Goal: Information Seeking & Learning: Learn about a topic

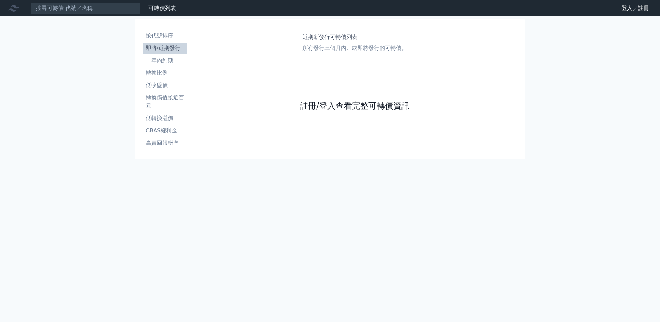
drag, startPoint x: 0, startPoint y: 0, endPoint x: 314, endPoint y: 163, distance: 353.8
click at [314, 111] on link "註冊/登入查看完整可轉債資訊" at bounding box center [355, 105] width 110 height 11
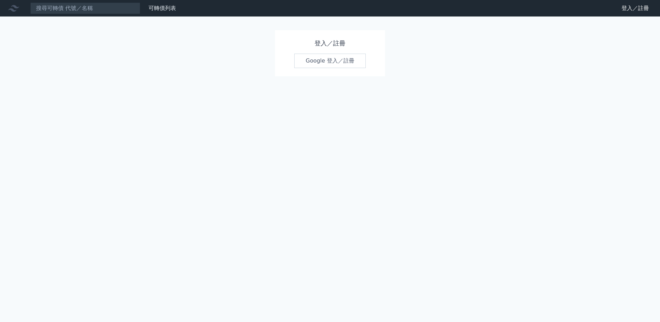
click at [327, 62] on link "Google 登入／註冊" at bounding box center [330, 61] width 72 height 14
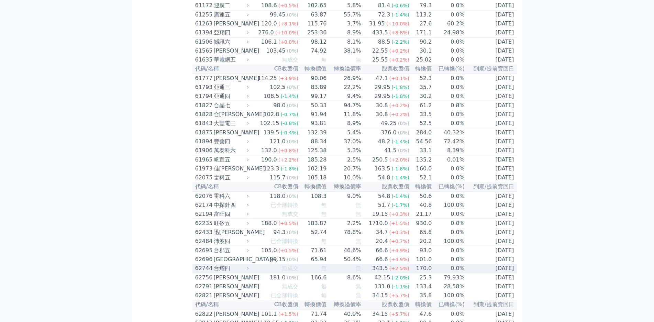
scroll to position [2482, 0]
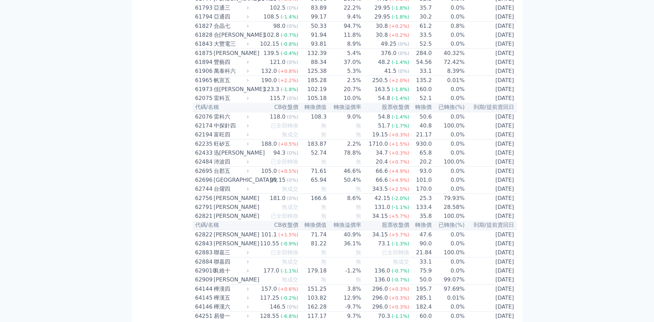
scroll to position [2551, 0]
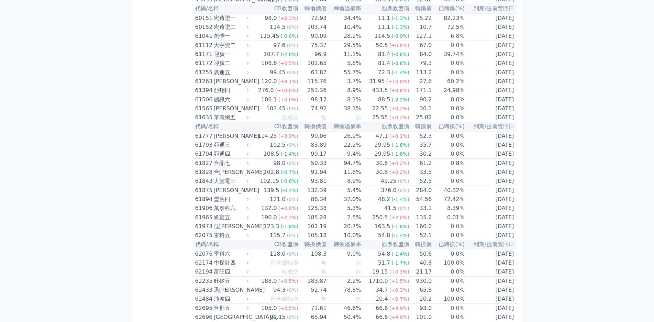
scroll to position [2413, 0]
click at [214, 266] on div "富旺四" at bounding box center [231, 270] width 34 height 8
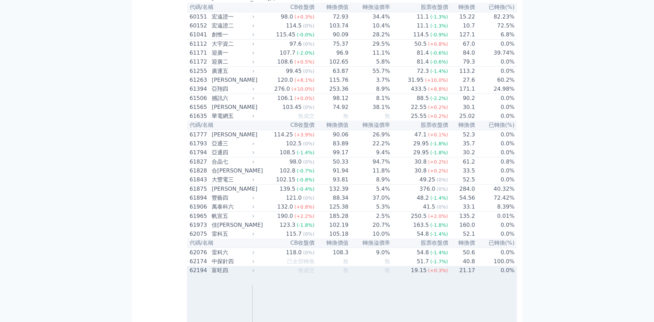
scroll to position [2619, 0]
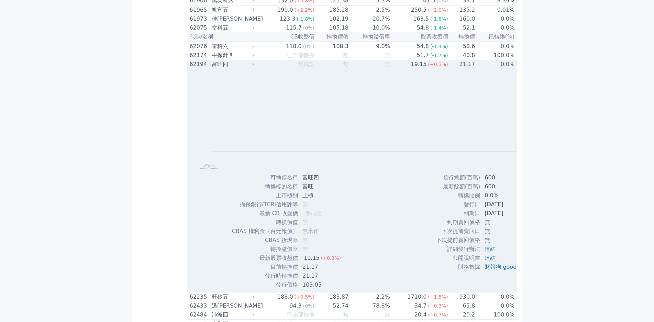
click at [298, 173] on td "富旺四" at bounding box center [322, 177] width 48 height 9
drag, startPoint x: 236, startPoint y: 123, endPoint x: 256, endPoint y: 123, distance: 19.9
click at [298, 173] on td "富旺四" at bounding box center [322, 177] width 48 height 9
copy td "富旺四"
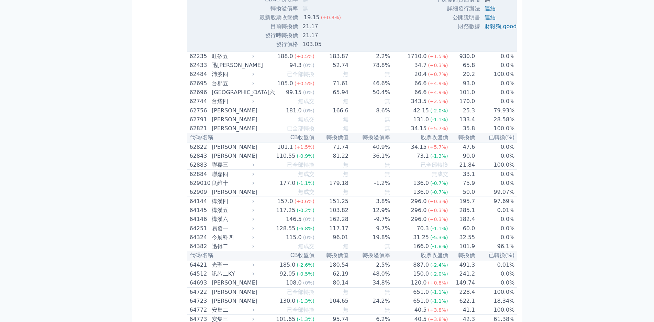
scroll to position [2894, 0]
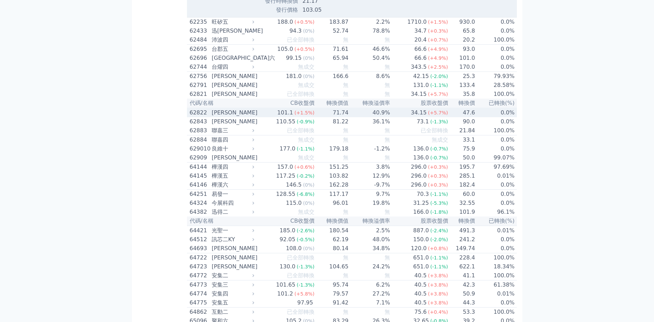
click at [212, 109] on div "[PERSON_NAME]" at bounding box center [232, 113] width 41 height 8
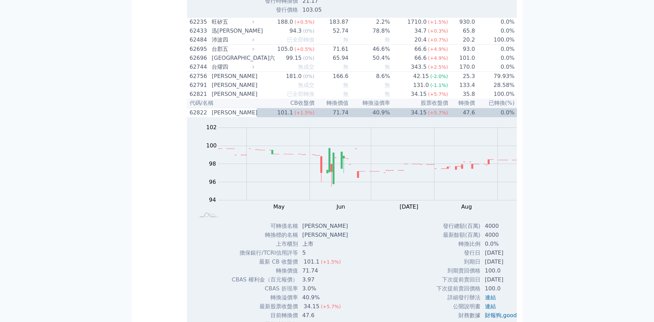
drag, startPoint x: 237, startPoint y: 152, endPoint x: 248, endPoint y: 153, distance: 10.3
click at [298, 222] on td "[PERSON_NAME]" at bounding box center [325, 226] width 55 height 9
copy td "[PERSON_NAME]"
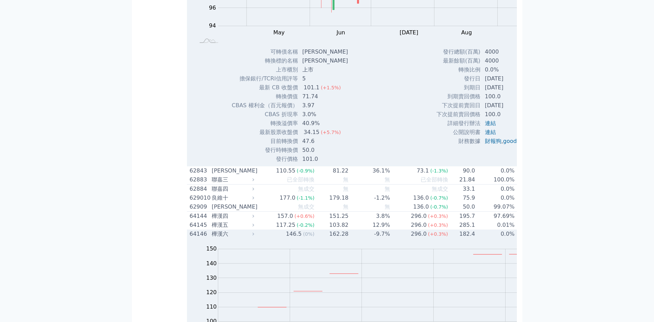
scroll to position [3135, 0]
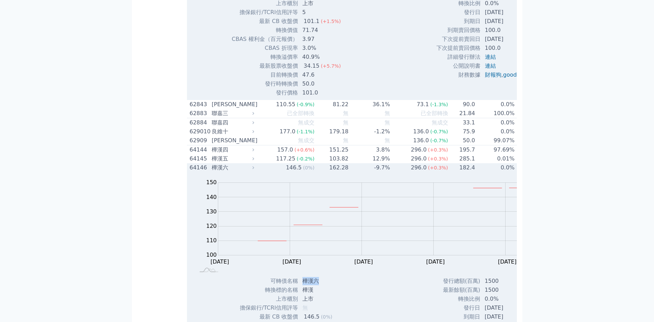
drag, startPoint x: 237, startPoint y: 191, endPoint x: 244, endPoint y: 187, distance: 7.8
click at [298, 277] on td "樺漢六" at bounding box center [322, 281] width 48 height 9
drag, startPoint x: 237, startPoint y: 183, endPoint x: 234, endPoint y: 191, distance: 8.0
click at [298, 277] on td "樺漢六" at bounding box center [322, 281] width 48 height 9
drag, startPoint x: 238, startPoint y: 189, endPoint x: 250, endPoint y: 189, distance: 12.4
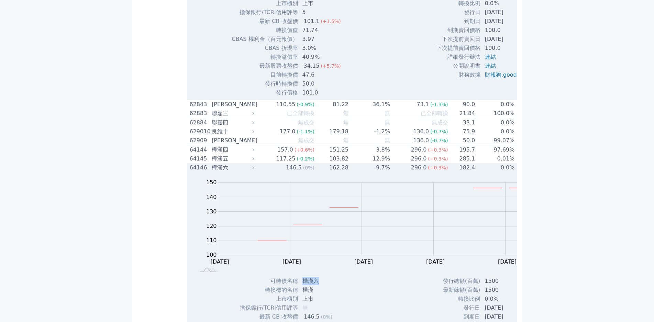
click at [298, 277] on td "樺漢六" at bounding box center [322, 281] width 48 height 9
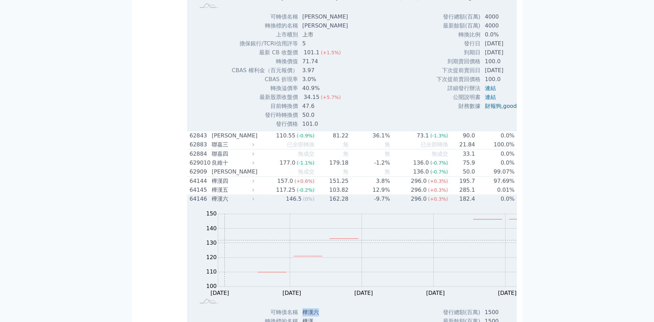
scroll to position [3066, 0]
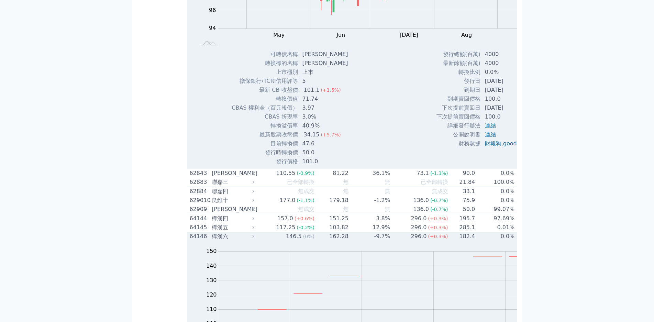
click at [187, 241] on div "Zoom Out 100 80 90 100 110 120 130 140 150 160 L [DATE] Oct [DATE] Oct [DATE] O…" at bounding box center [382, 293] width 391 height 105
click at [212, 232] on div "樺漢六" at bounding box center [232, 236] width 41 height 8
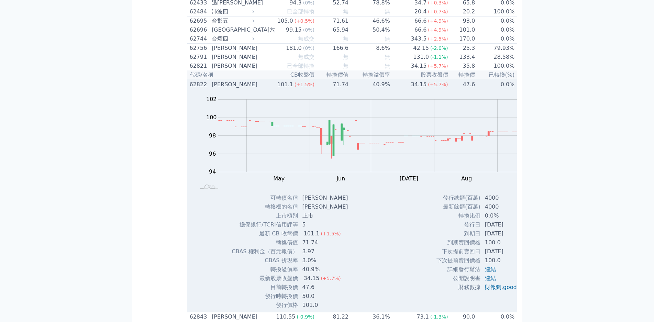
scroll to position [2826, 0]
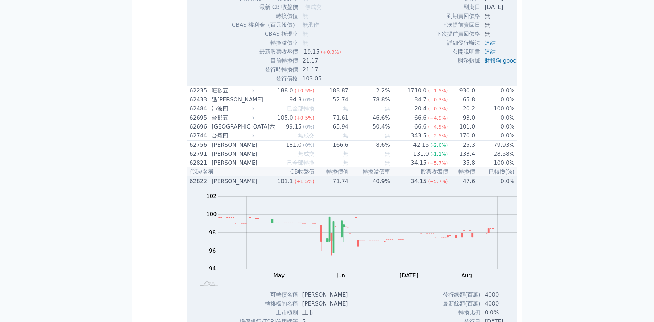
click at [187, 186] on div "Zoom Out 100 93 94 95 96 97 98 104 100 102 92 90 L Apr May Jun [DATE] Aug Sep O…" at bounding box center [382, 238] width 391 height 105
click at [212, 177] on div "[PERSON_NAME]" at bounding box center [232, 181] width 41 height 8
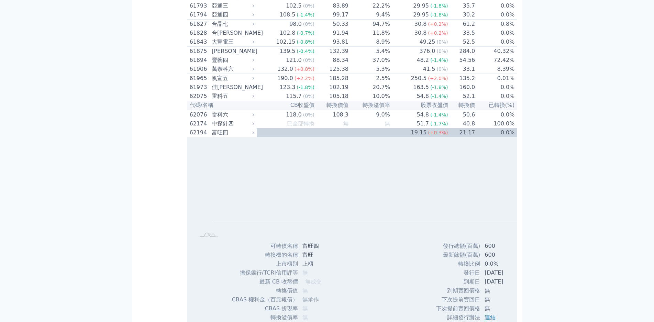
scroll to position [2551, 0]
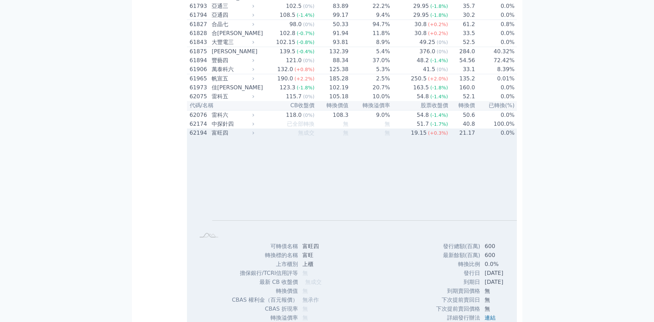
click at [212, 129] on div "富旺四" at bounding box center [232, 133] width 41 height 8
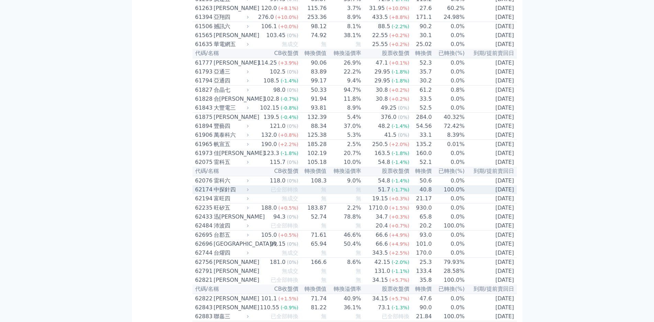
scroll to position [2482, 0]
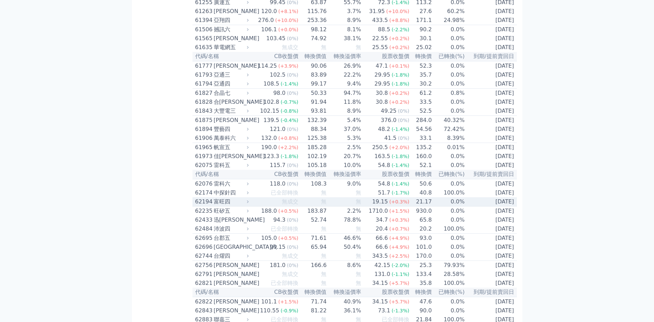
click at [195, 198] on div "62194" at bounding box center [203, 202] width 17 height 8
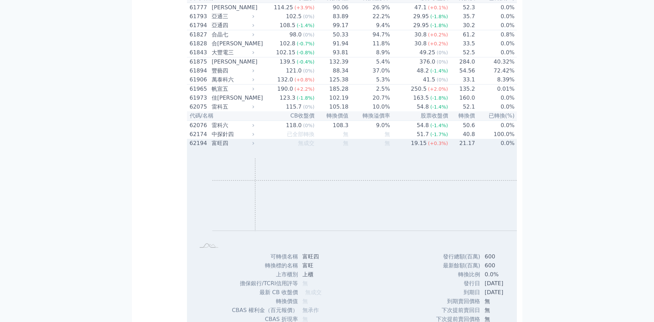
scroll to position [2619, 0]
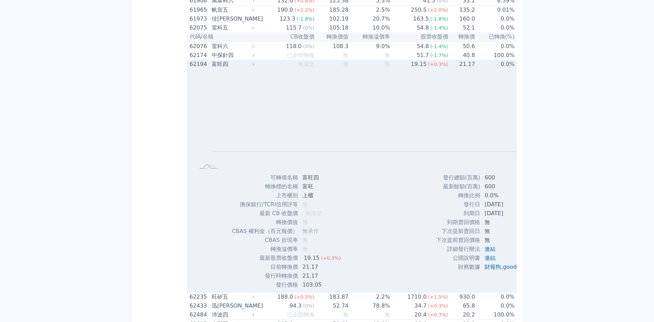
click at [212, 60] on div "富旺四" at bounding box center [232, 64] width 41 height 8
